Goal: Check status: Check status

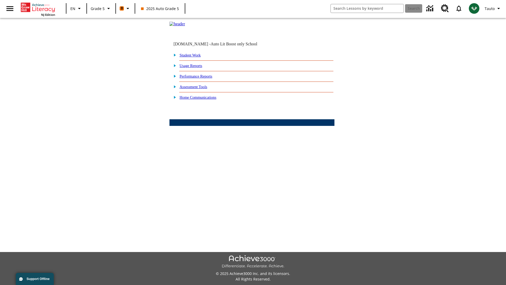
click at [194, 57] on link "Student Work" at bounding box center [190, 55] width 21 height 4
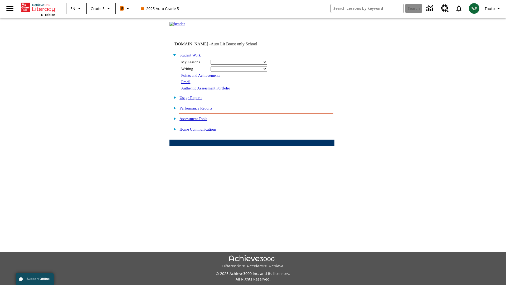
select select "/options/reports/?report_id=12&atype=22&section=2"
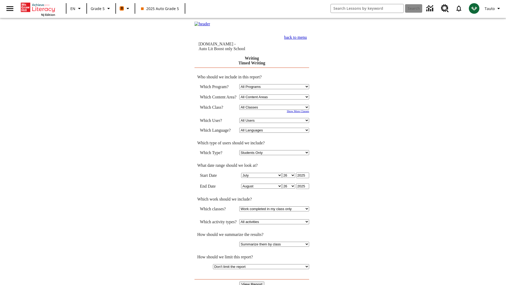
click at [276, 108] on select "Select a Class: All Classes 2025 Auto Grade 5 OL 2025 Auto Grade 6" at bounding box center [274, 107] width 70 height 5
select select "11133131"
click at [276, 121] on select "All Users Cat, Sautoen Cat, Sautoes Cat, Sautoss Donotlogin, Sautoen Twoschools…" at bounding box center [274, 120] width 70 height 5
select select "21437107"
click at [252, 281] on input "View Report" at bounding box center [251, 284] width 25 height 6
